Goal: Check status: Check status

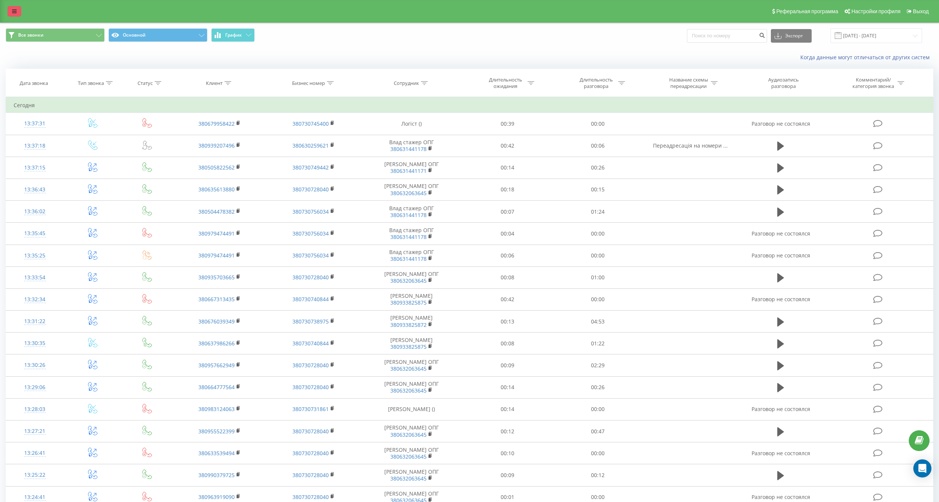
click at [12, 16] on link at bounding box center [15, 11] width 14 height 11
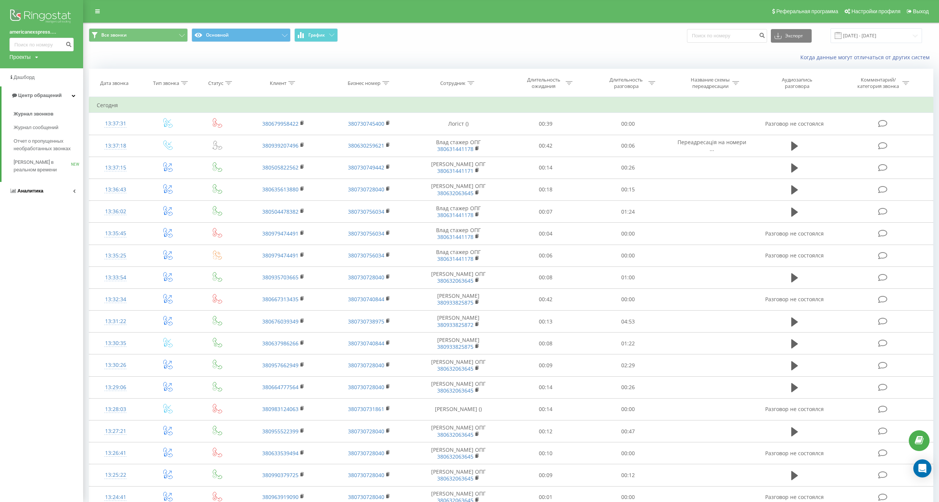
click at [38, 191] on span "Аналитика" at bounding box center [30, 191] width 26 height 6
click at [29, 244] on span "Отчет об эффективности работы сотрудников" at bounding box center [47, 240] width 66 height 15
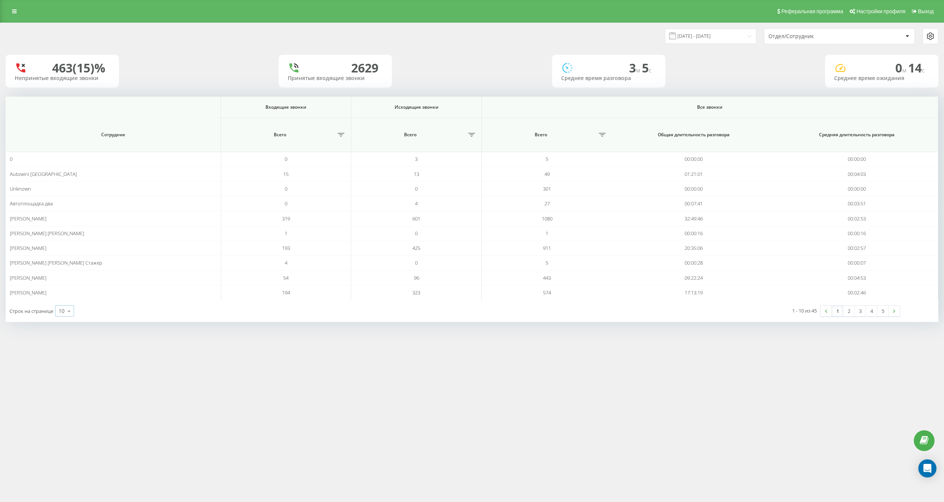
click at [66, 312] on icon at bounding box center [68, 311] width 11 height 15
click at [73, 278] on div "25" at bounding box center [65, 278] width 18 height 11
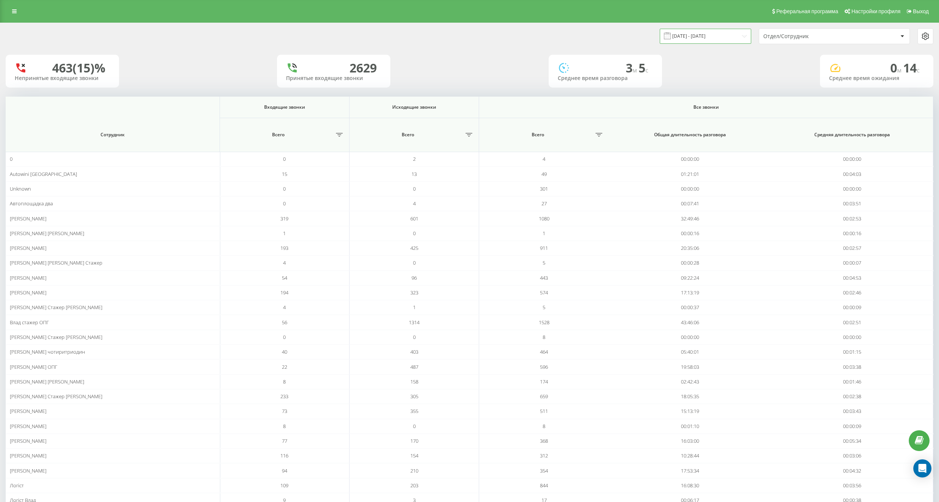
click at [738, 36] on input "[DATE] - [DATE]" at bounding box center [704, 36] width 91 height 15
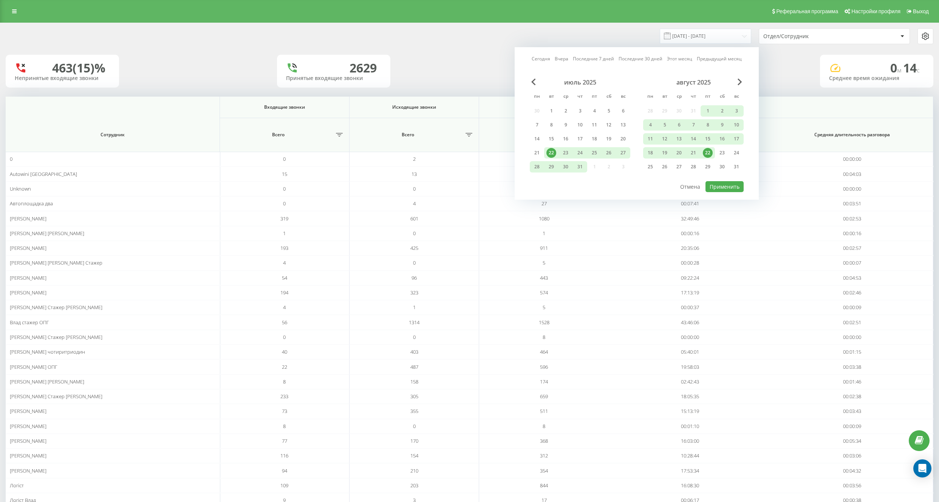
click at [705, 153] on div "22" at bounding box center [708, 153] width 10 height 10
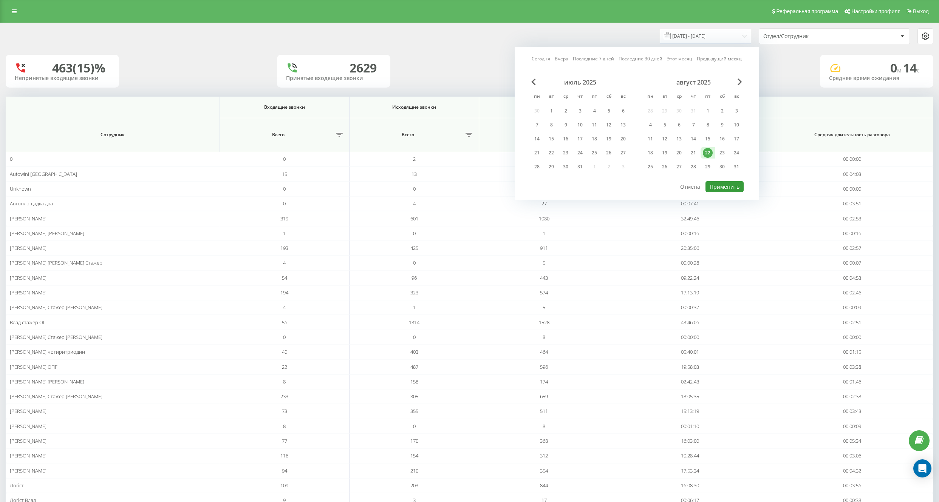
click at [718, 185] on button "Применить" at bounding box center [724, 186] width 38 height 11
type input "22.08.2025 - 22.08.2025"
